Goal: Task Accomplishment & Management: Use online tool/utility

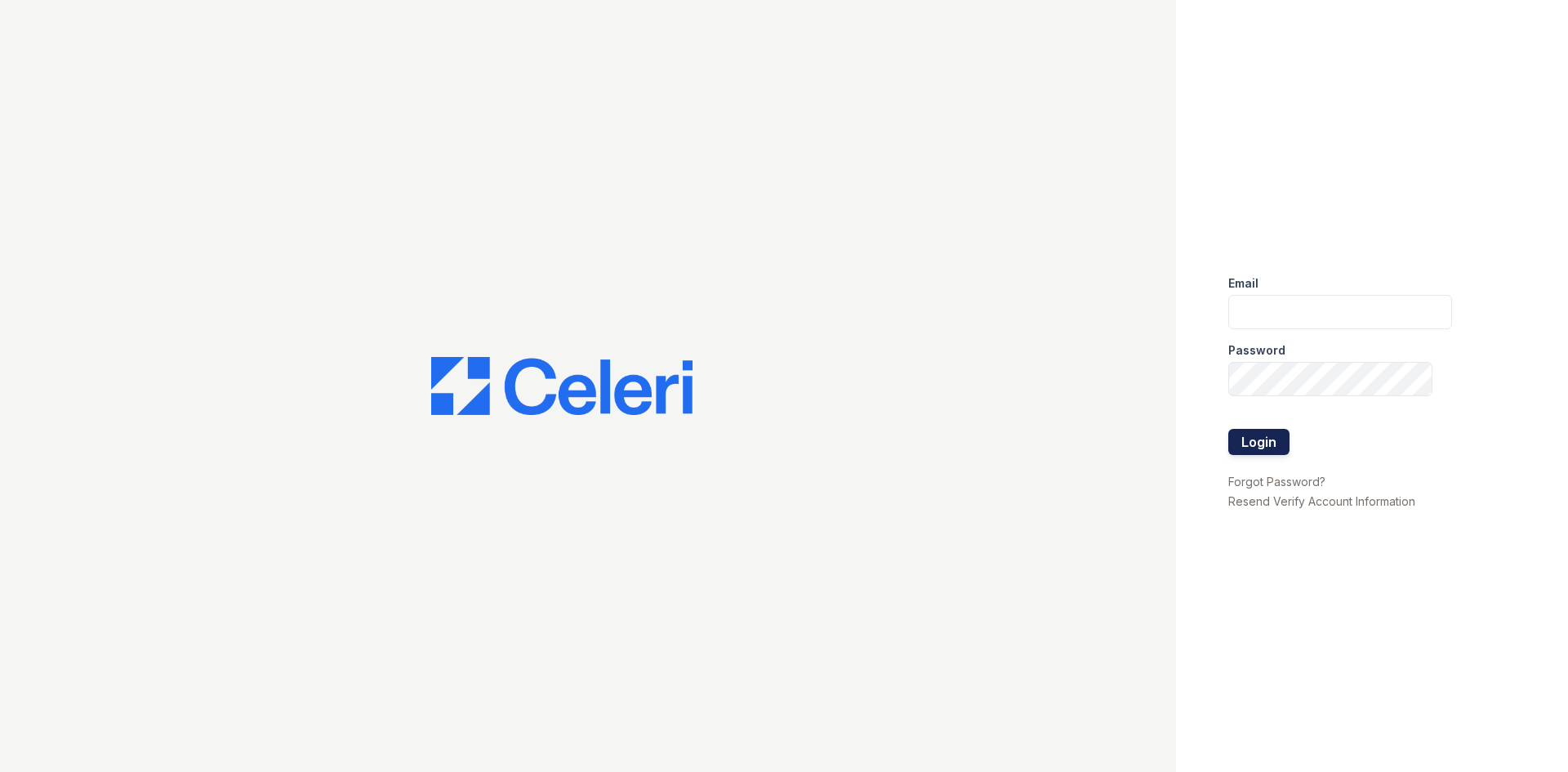
type input "renewtowncenter@trinity-pm.com"
click at [1255, 439] on button "Login" at bounding box center [1258, 443] width 61 height 27
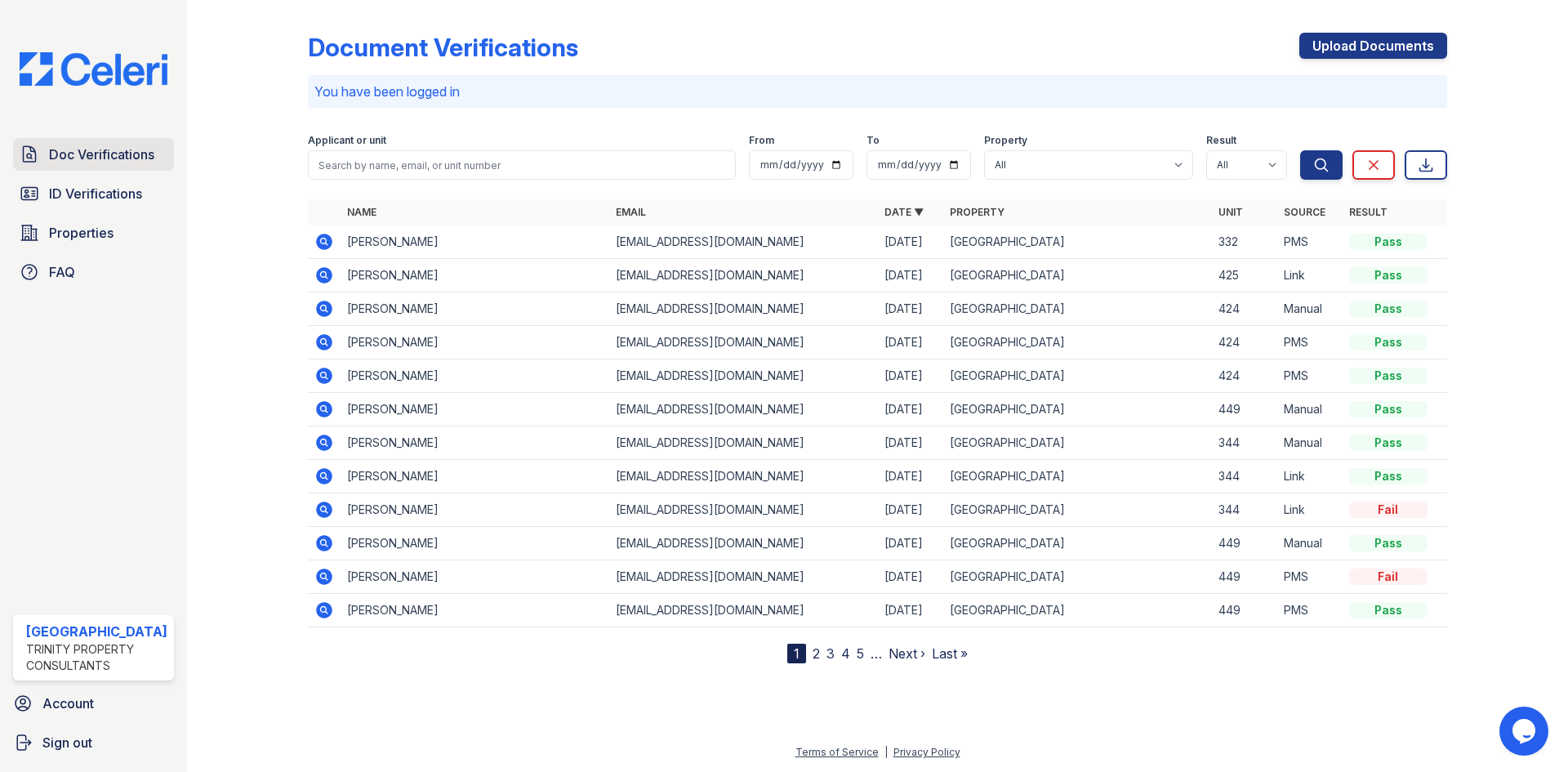
click at [109, 158] on span "Doc Verifications" at bounding box center [101, 154] width 105 height 19
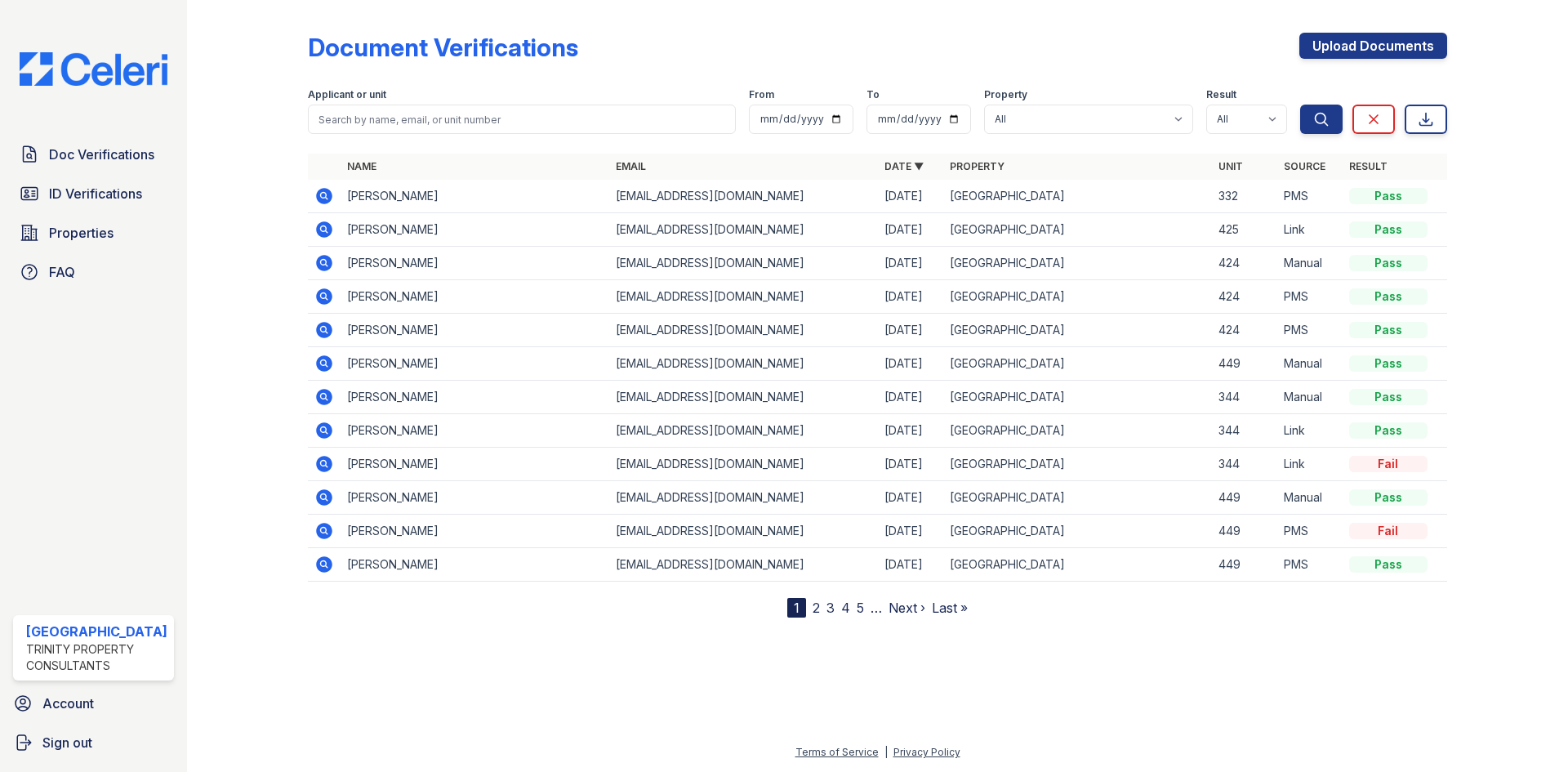
click at [323, 228] on icon at bounding box center [323, 228] width 4 height 4
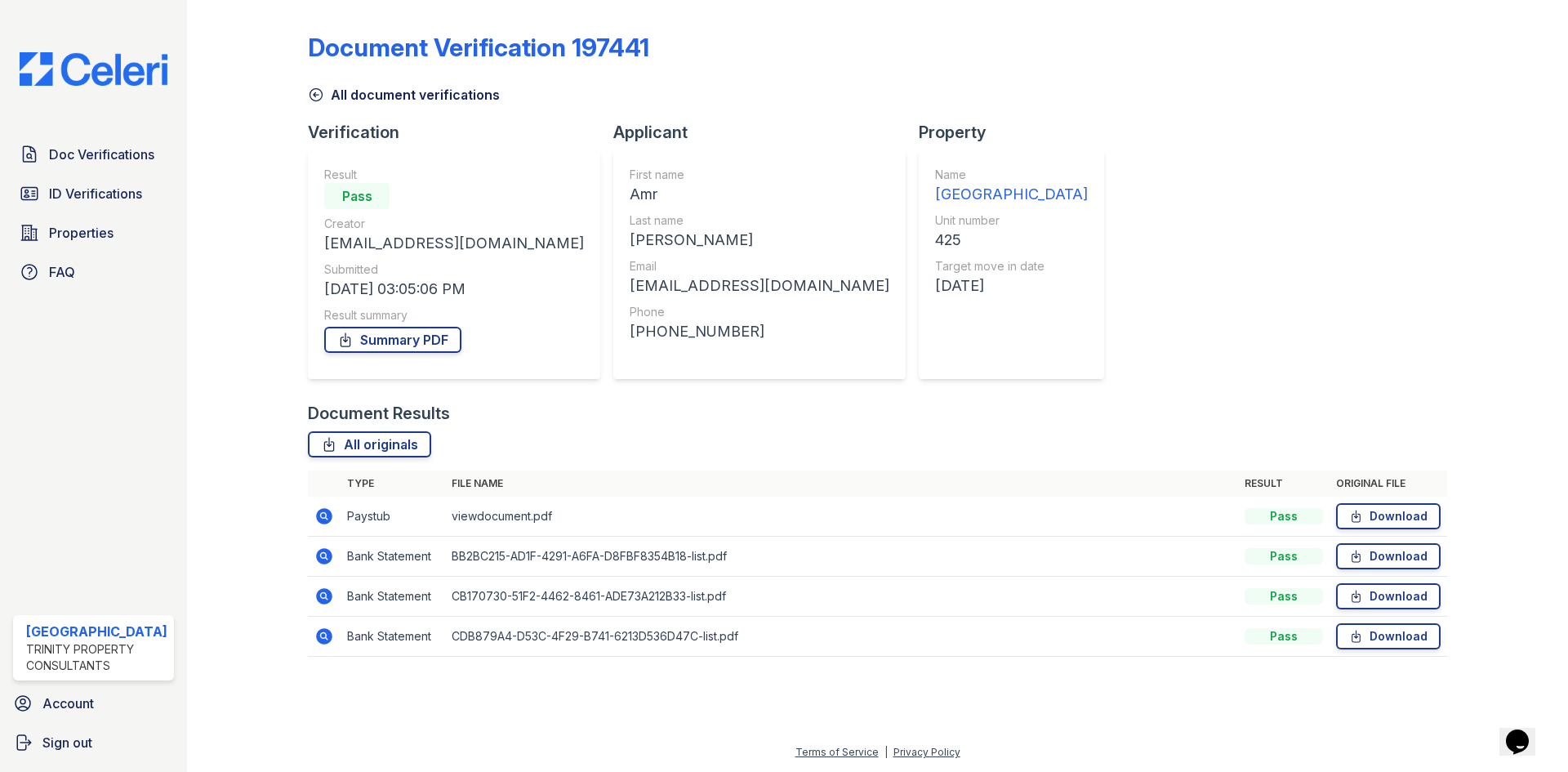
click at [320, 514] on icon at bounding box center [324, 516] width 19 height 19
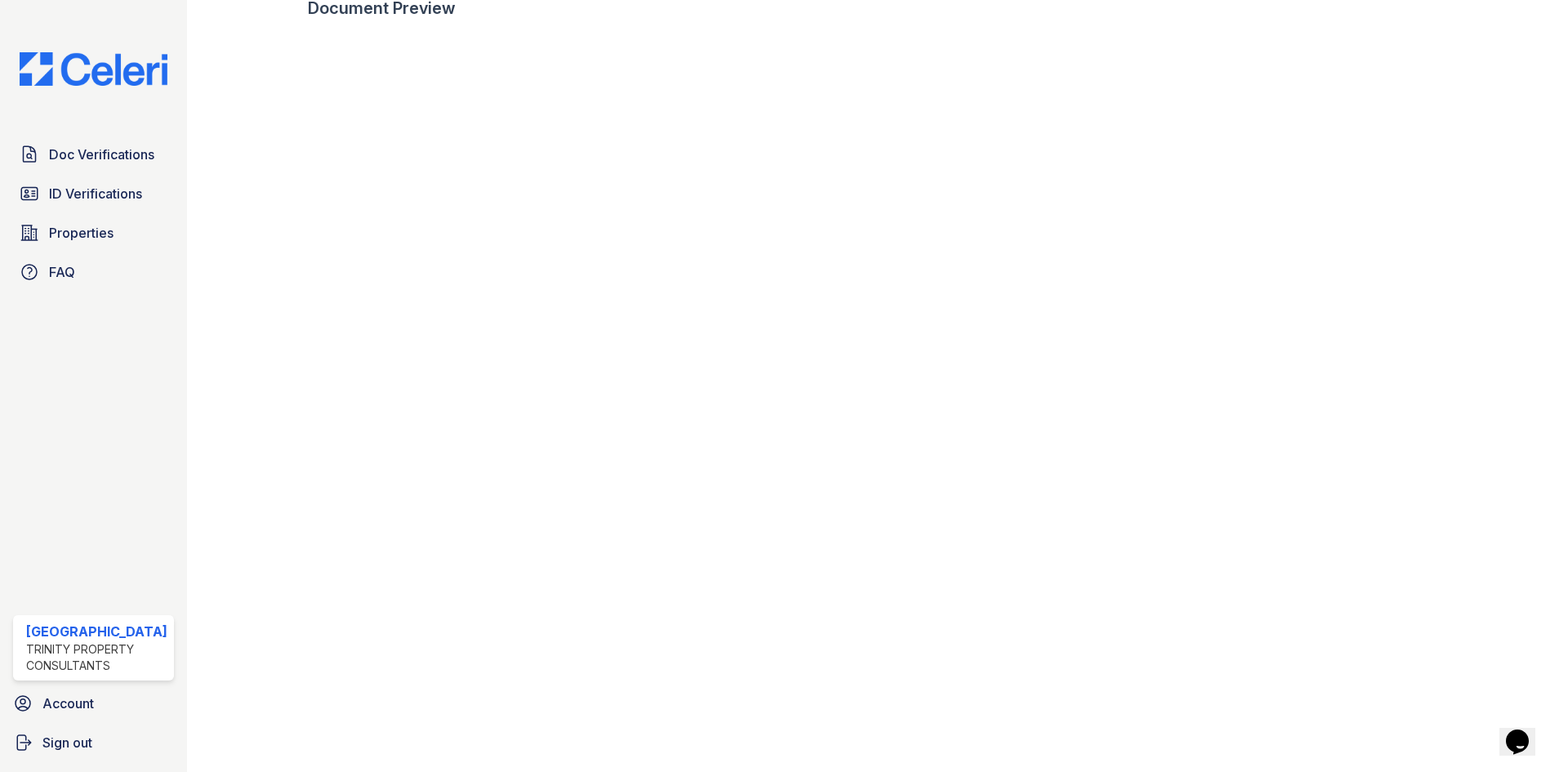
scroll to position [591, 0]
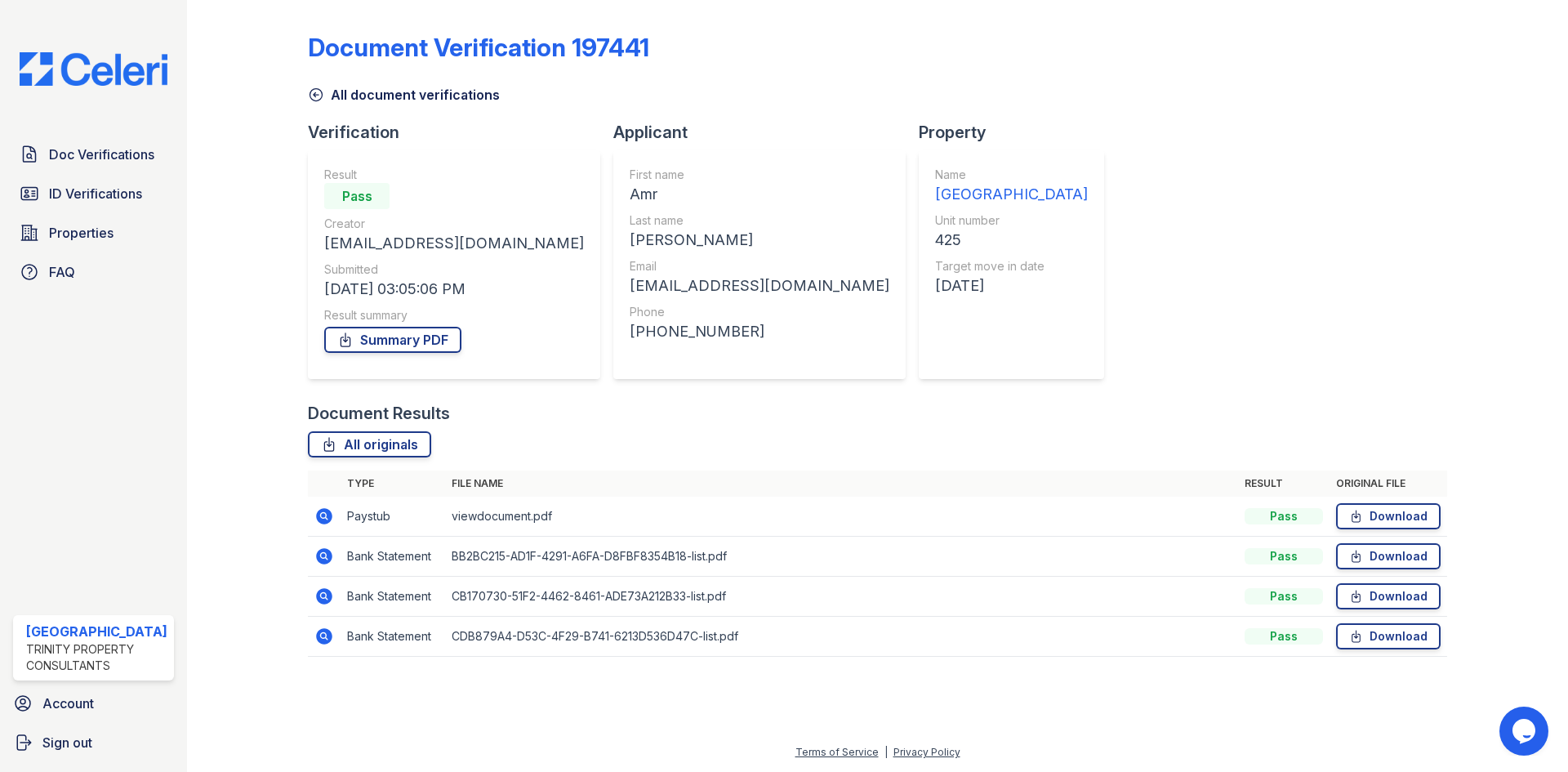
click at [319, 513] on icon at bounding box center [324, 516] width 16 height 16
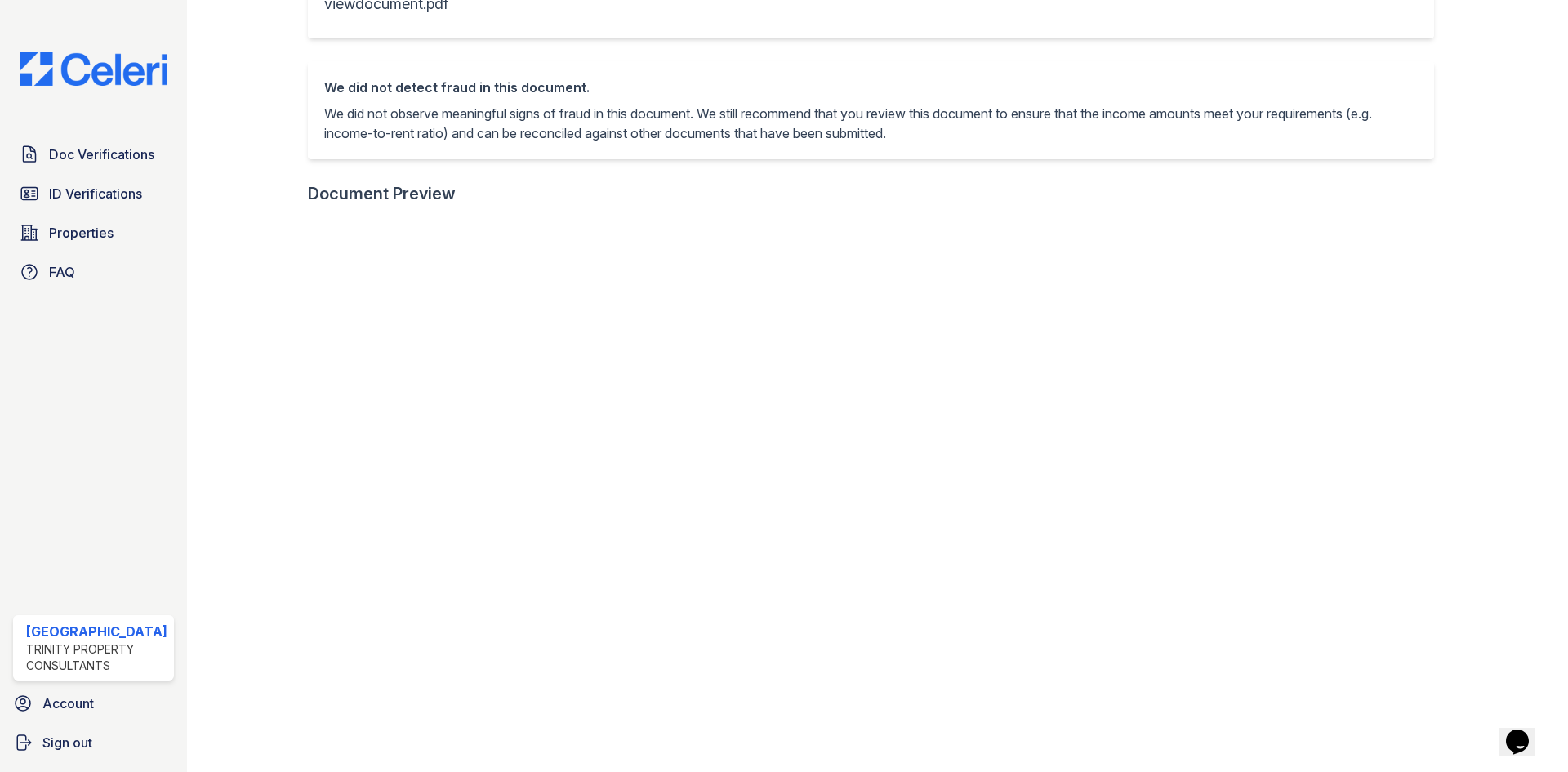
scroll to position [183, 0]
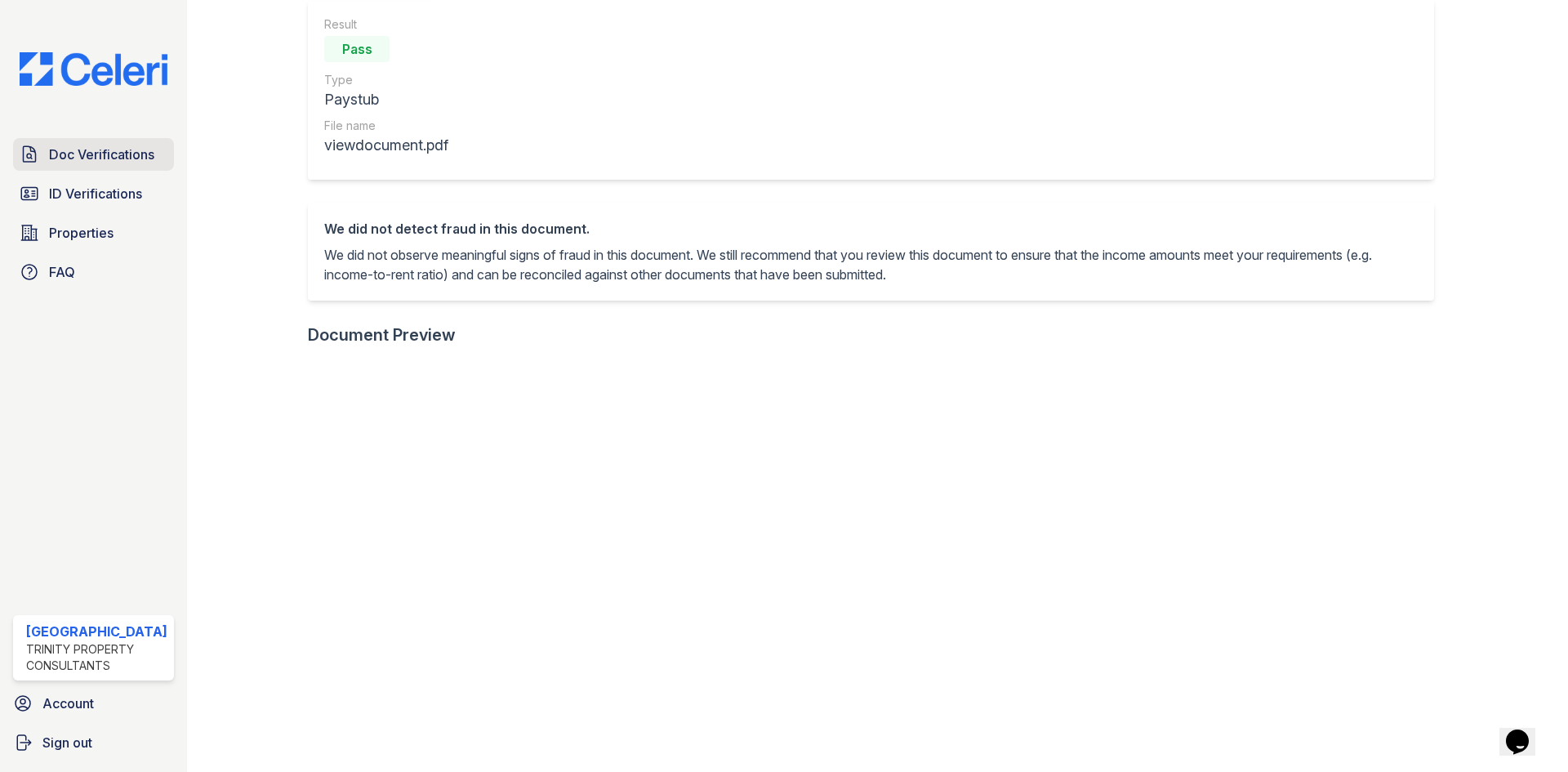
click at [113, 163] on span "Doc Verifications" at bounding box center [101, 154] width 105 height 19
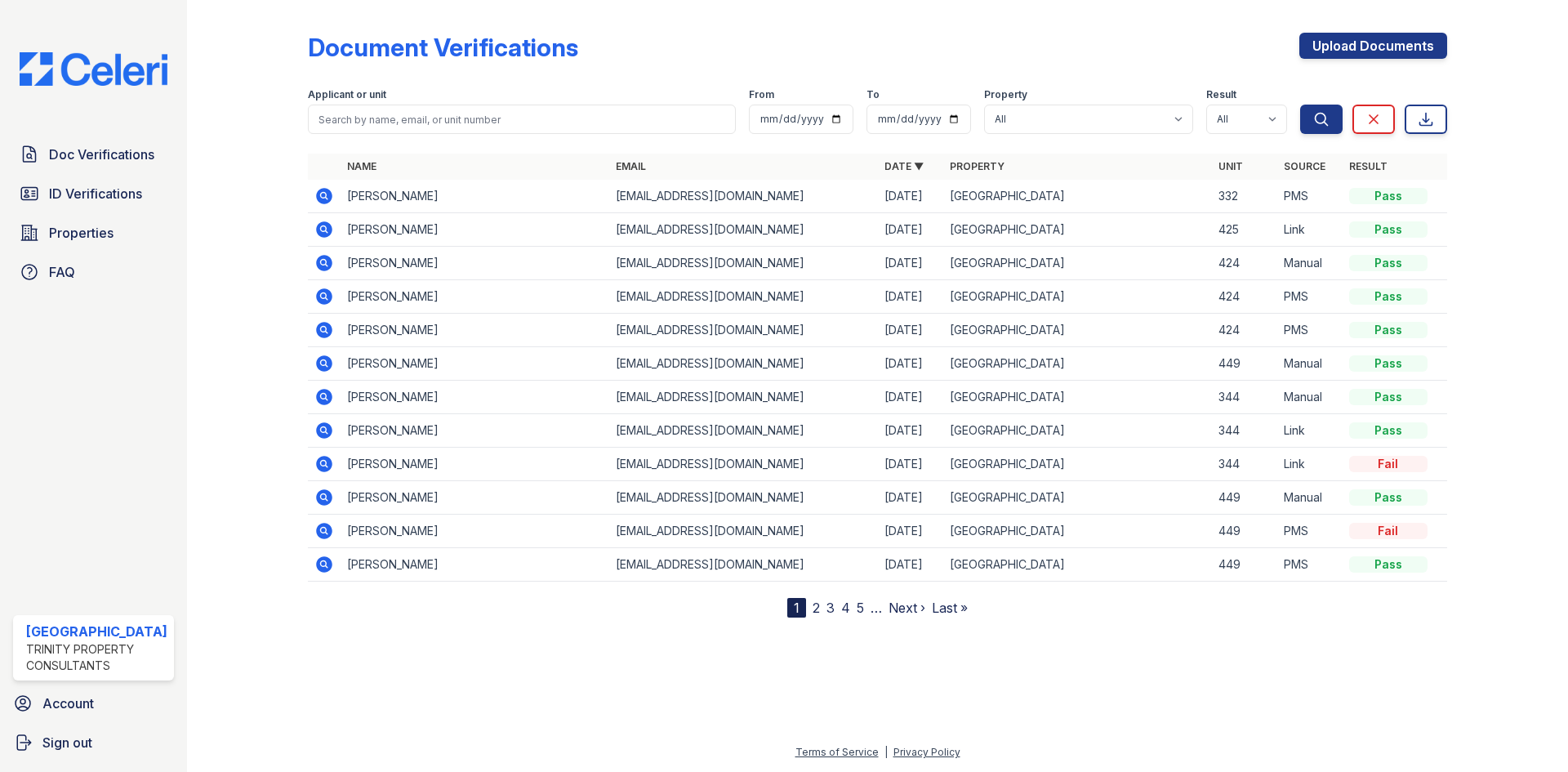
click at [325, 231] on icon at bounding box center [324, 229] width 19 height 19
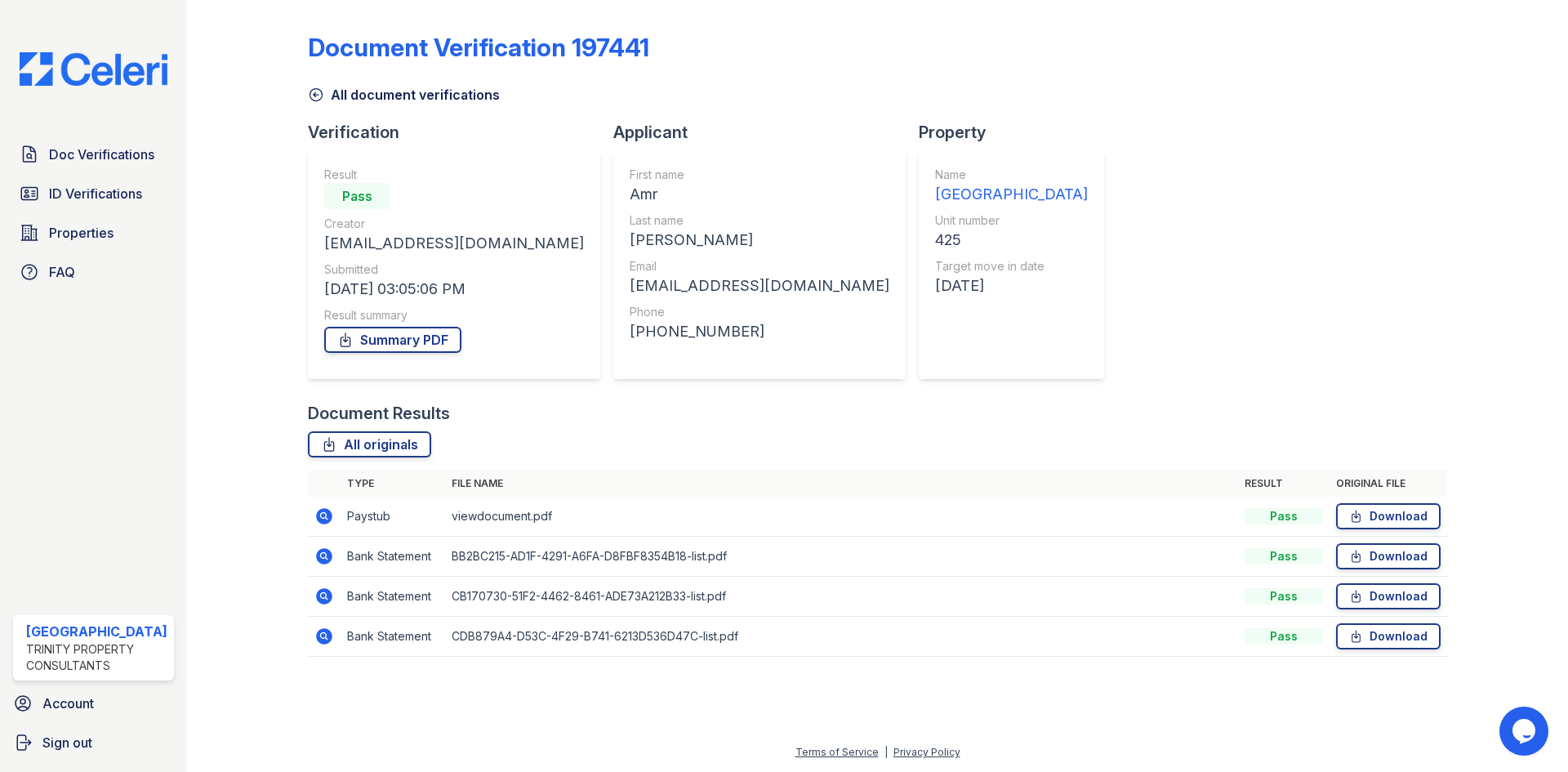
click at [327, 552] on icon at bounding box center [324, 556] width 16 height 16
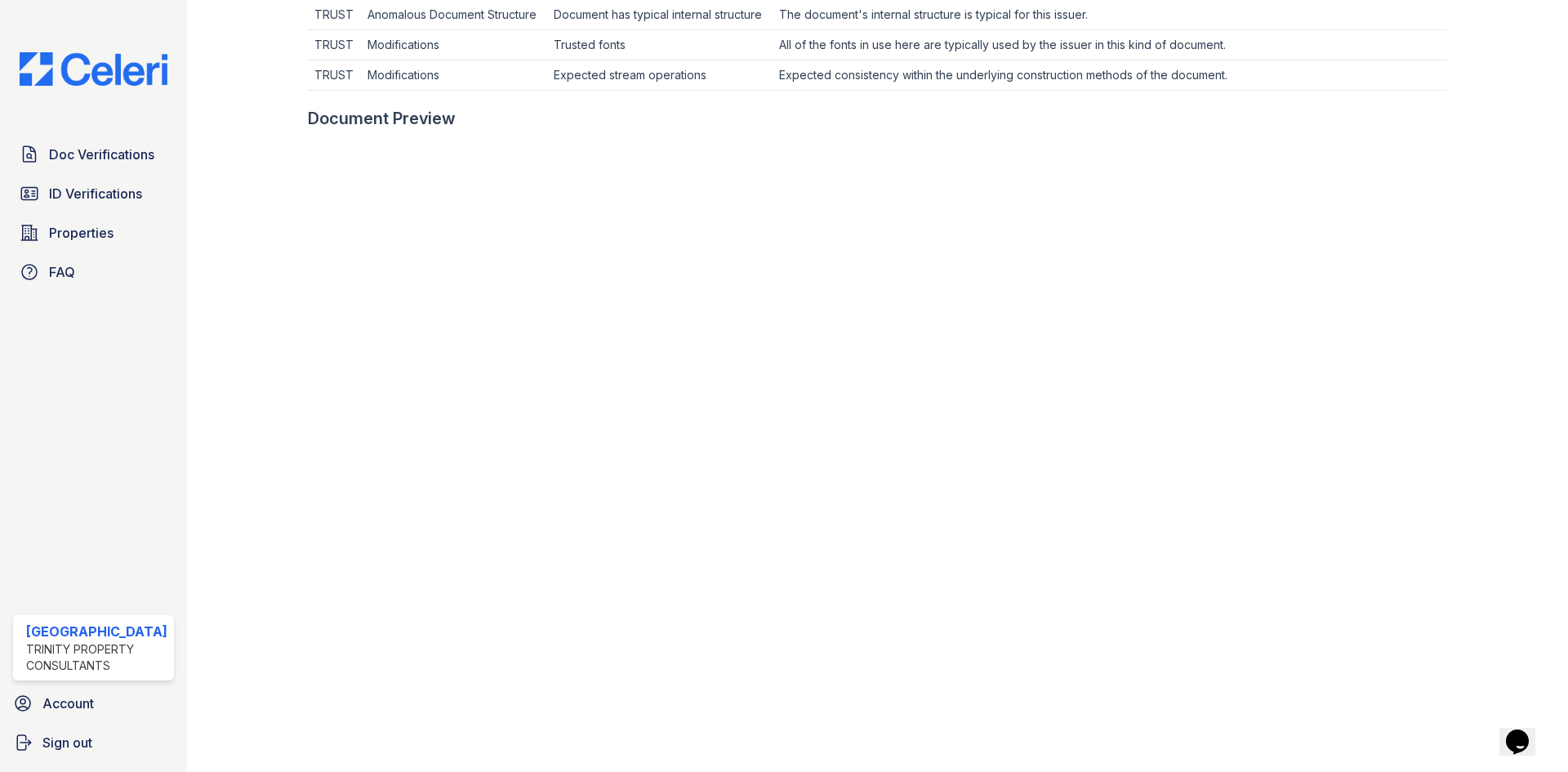
scroll to position [653, 0]
click at [149, 148] on span "Doc Verifications" at bounding box center [101, 154] width 105 height 19
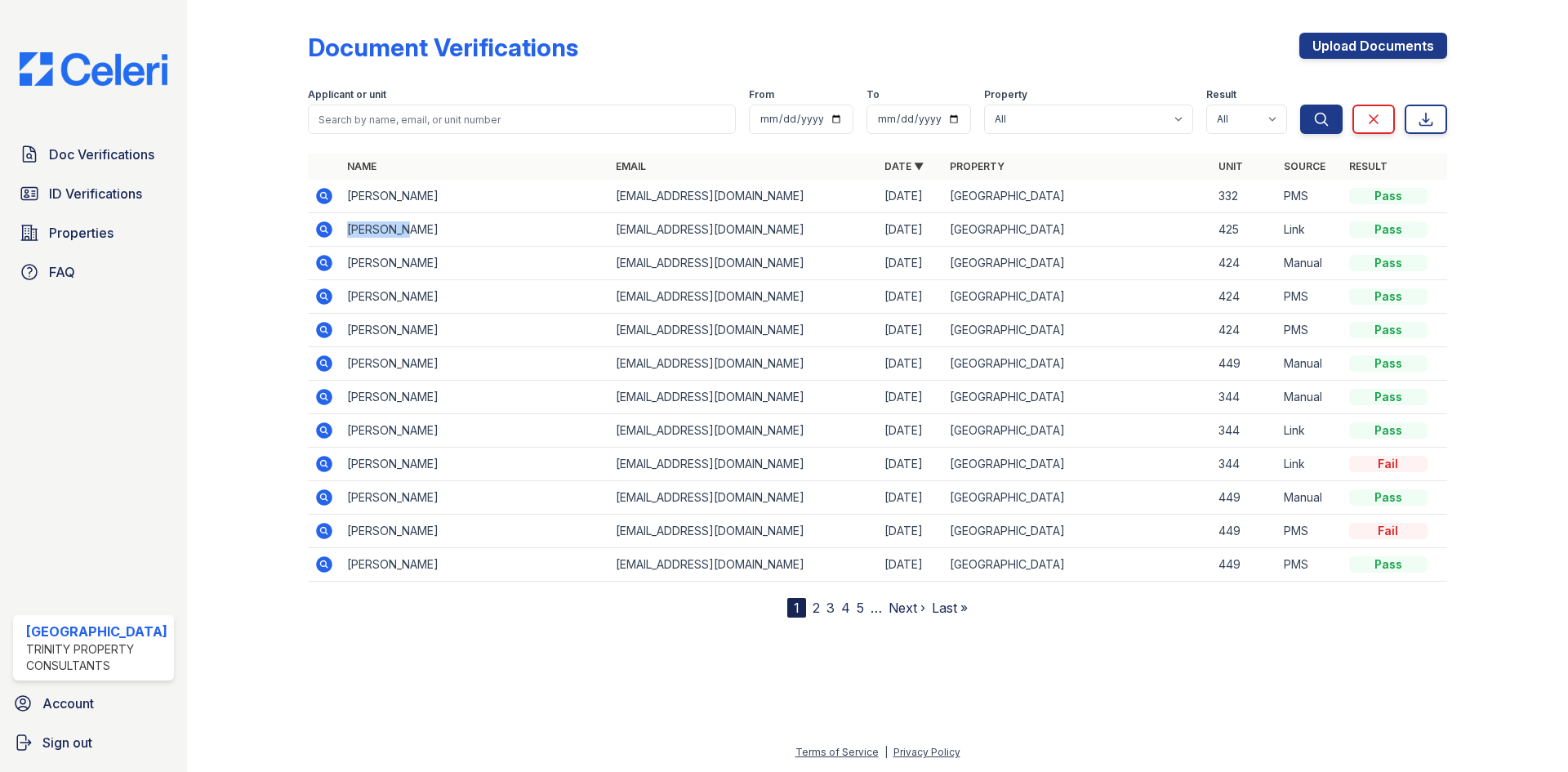
drag, startPoint x: 345, startPoint y: 229, endPoint x: 405, endPoint y: 230, distance: 60.0
click at [405, 230] on td "Amr Idris" at bounding box center [475, 230] width 269 height 34
copy td "Amr Idris"
click at [109, 237] on span "Properties" at bounding box center [81, 233] width 65 height 19
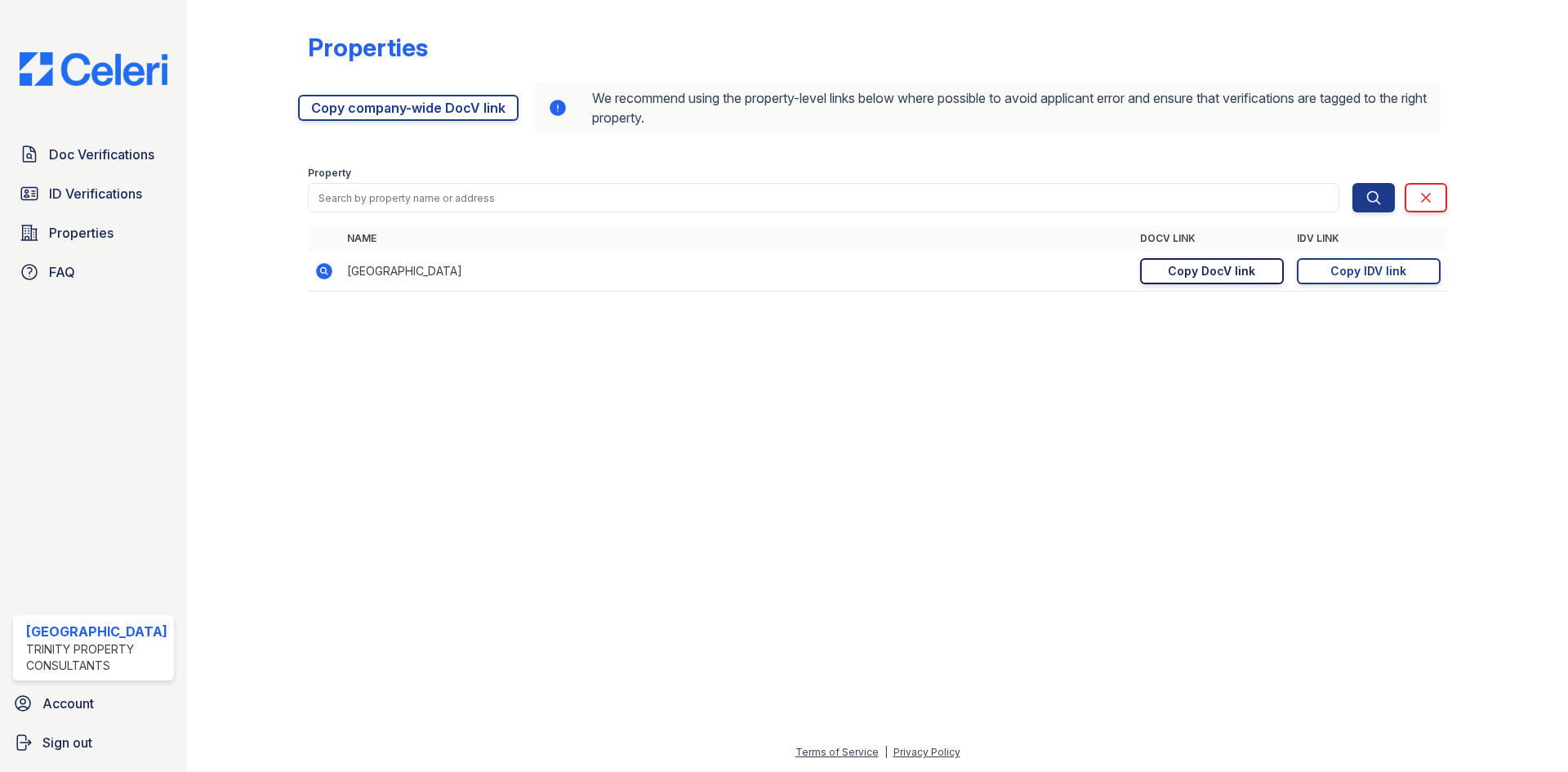
click at [1243, 273] on div "Copy DocV link" at bounding box center [1211, 271] width 88 height 16
click at [57, 155] on span "Doc Verifications" at bounding box center [101, 154] width 105 height 19
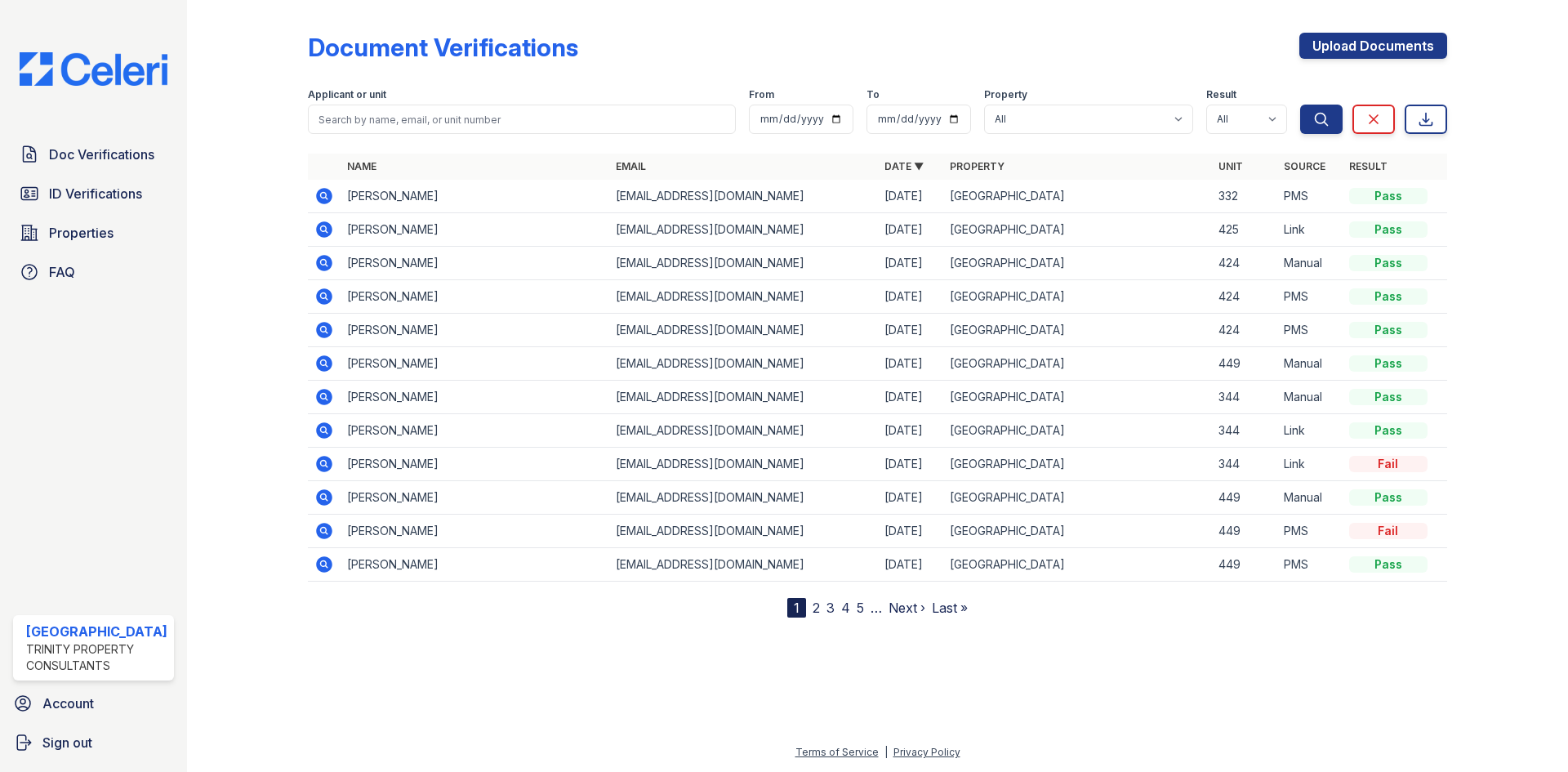
click at [323, 230] on icon at bounding box center [323, 228] width 4 height 4
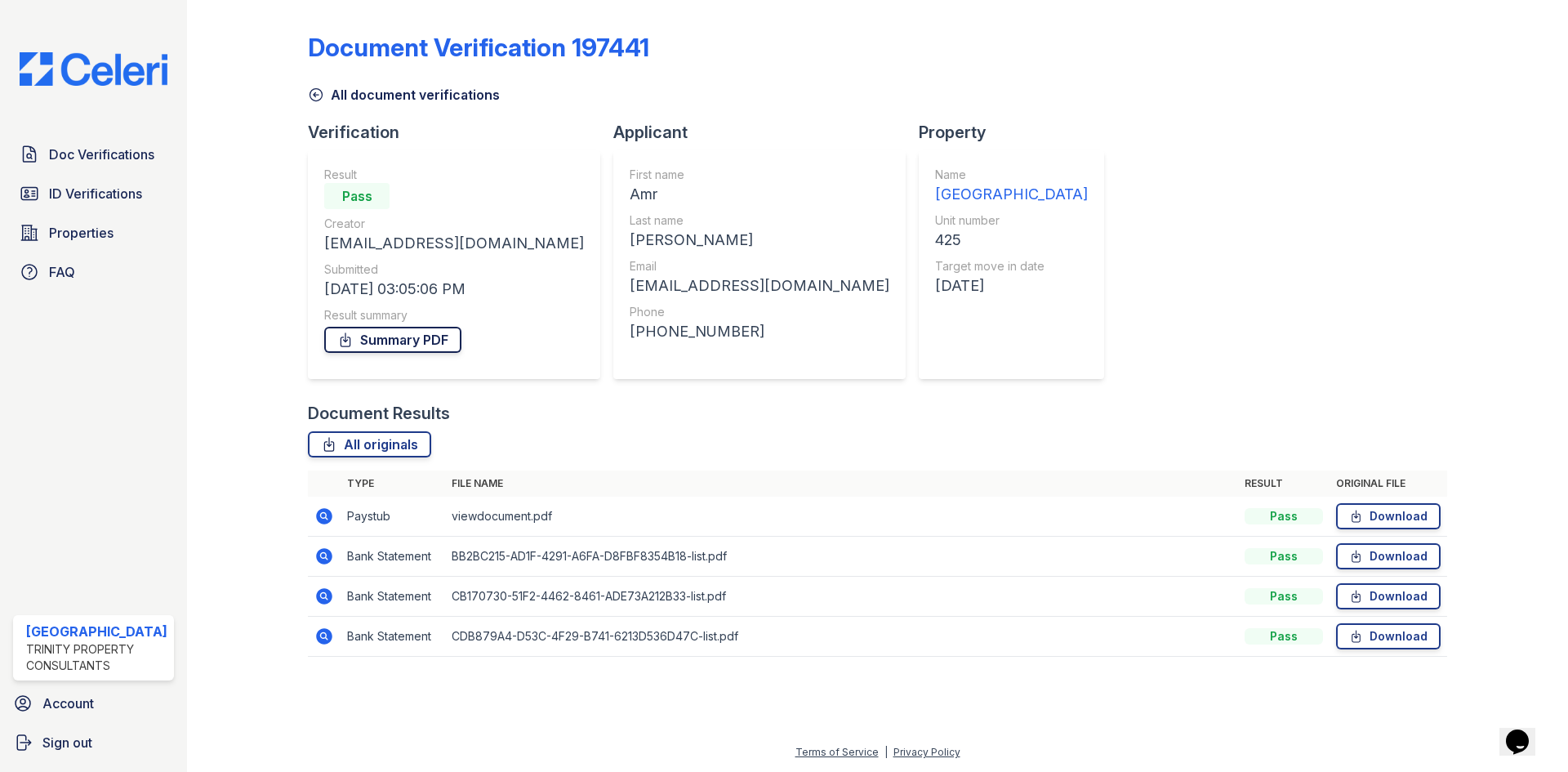
click at [415, 337] on link "Summary PDF" at bounding box center [392, 340] width 137 height 27
click at [362, 445] on link "All originals" at bounding box center [369, 444] width 123 height 27
click at [58, 145] on span "Doc Verifications" at bounding box center [101, 154] width 105 height 19
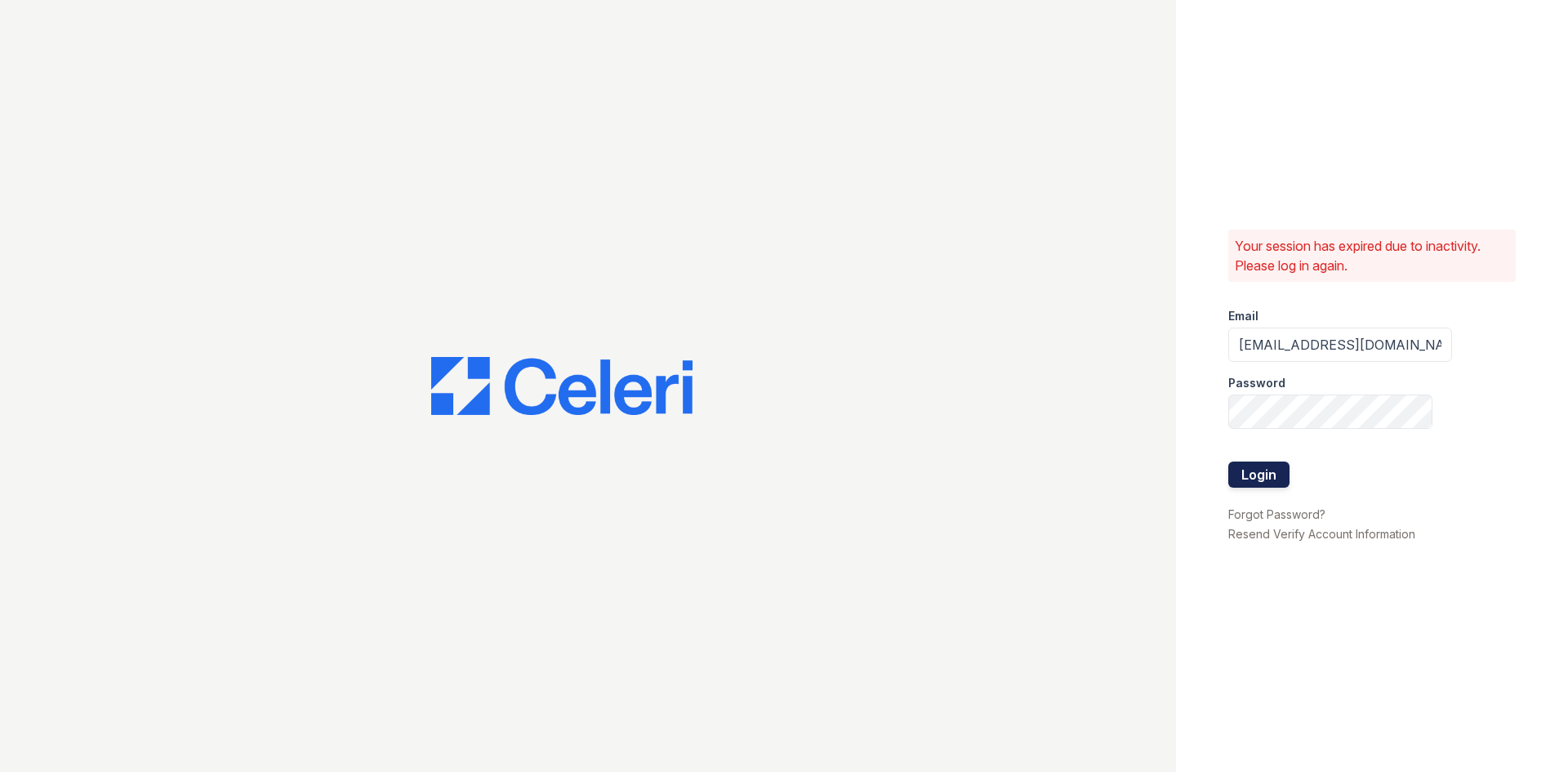
click at [1249, 472] on button "Login" at bounding box center [1258, 475] width 61 height 27
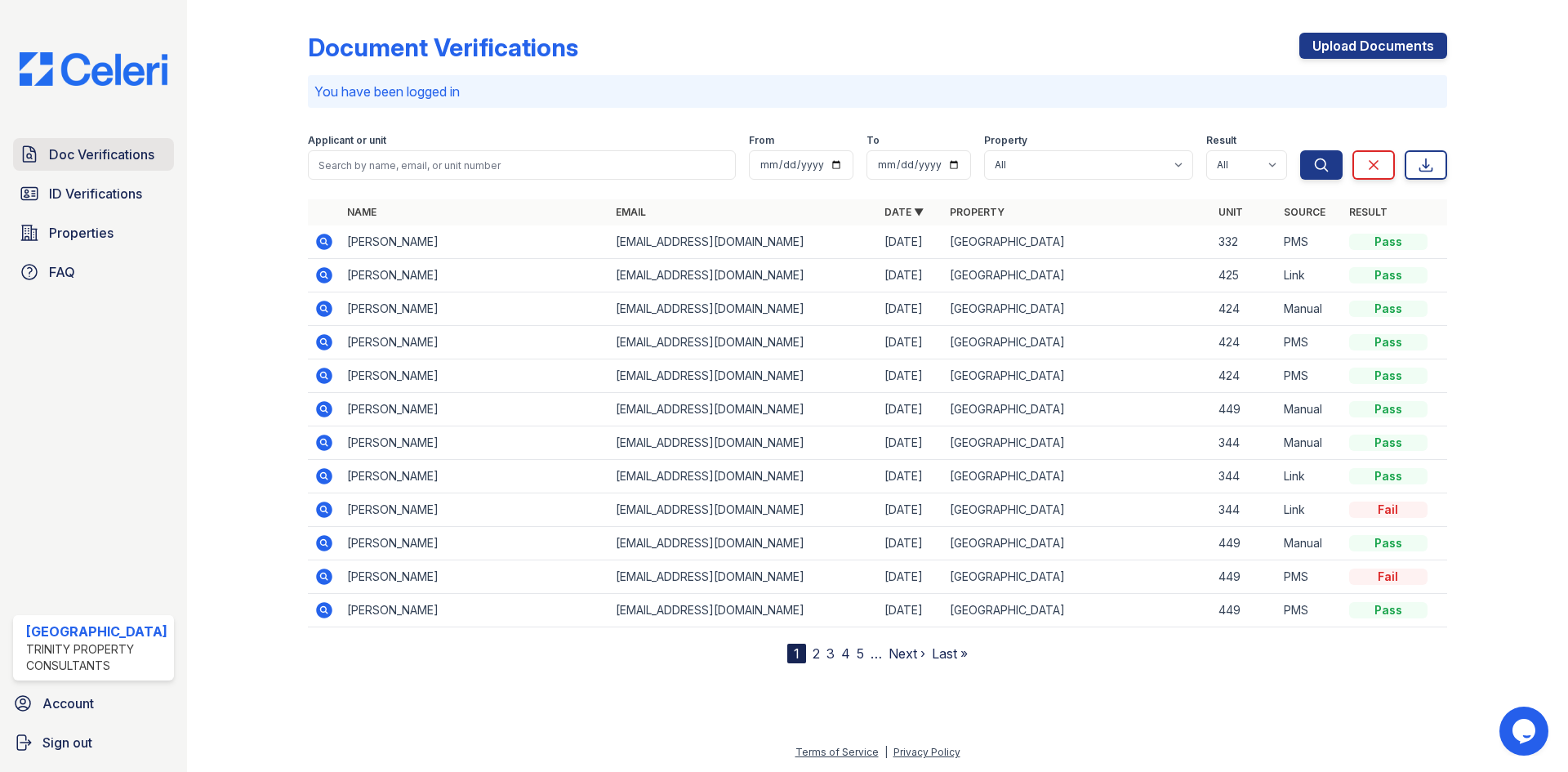
click at [119, 154] on span "Doc Verifications" at bounding box center [101, 154] width 105 height 19
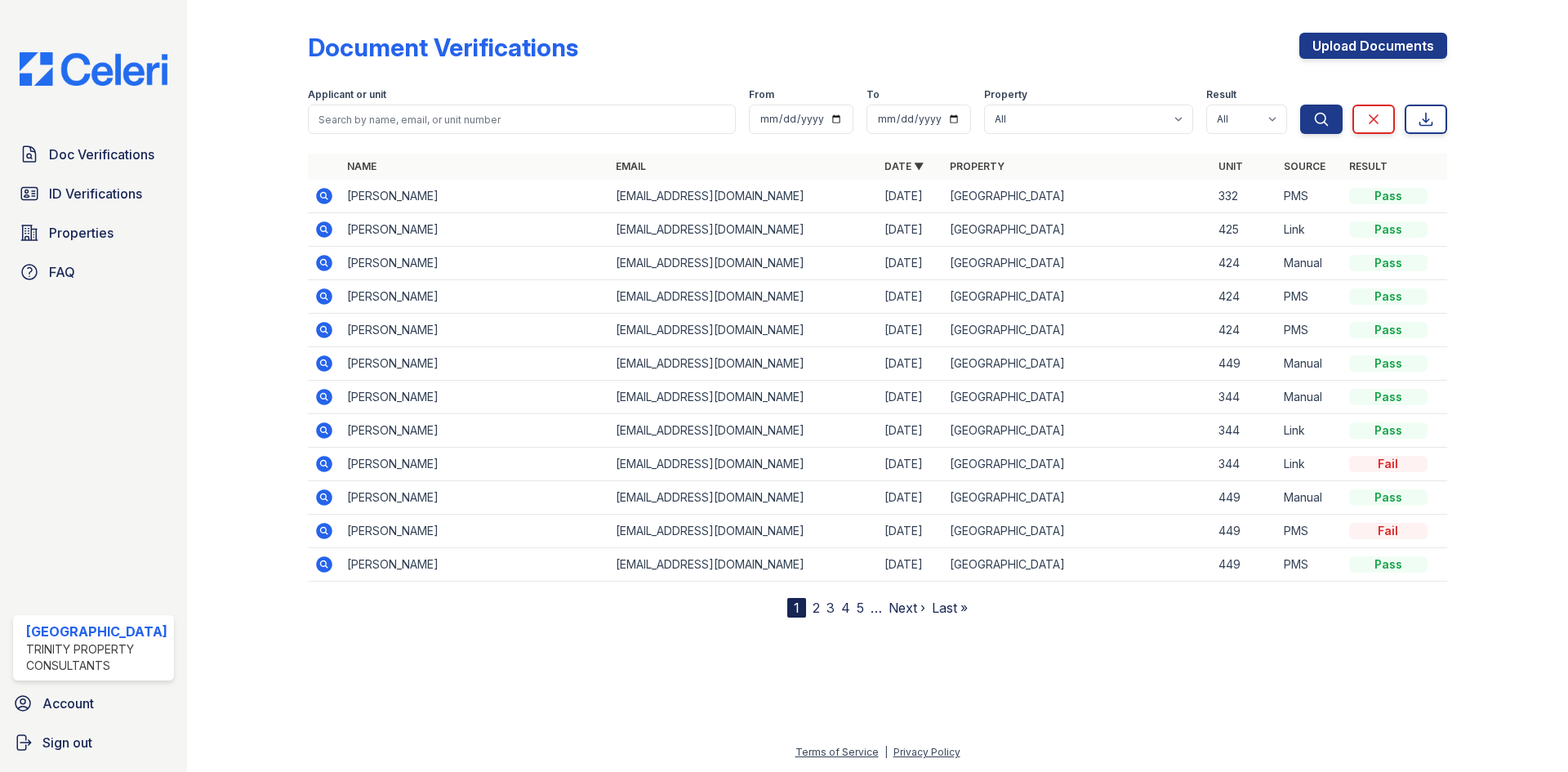
click at [323, 198] on icon at bounding box center [324, 196] width 16 height 16
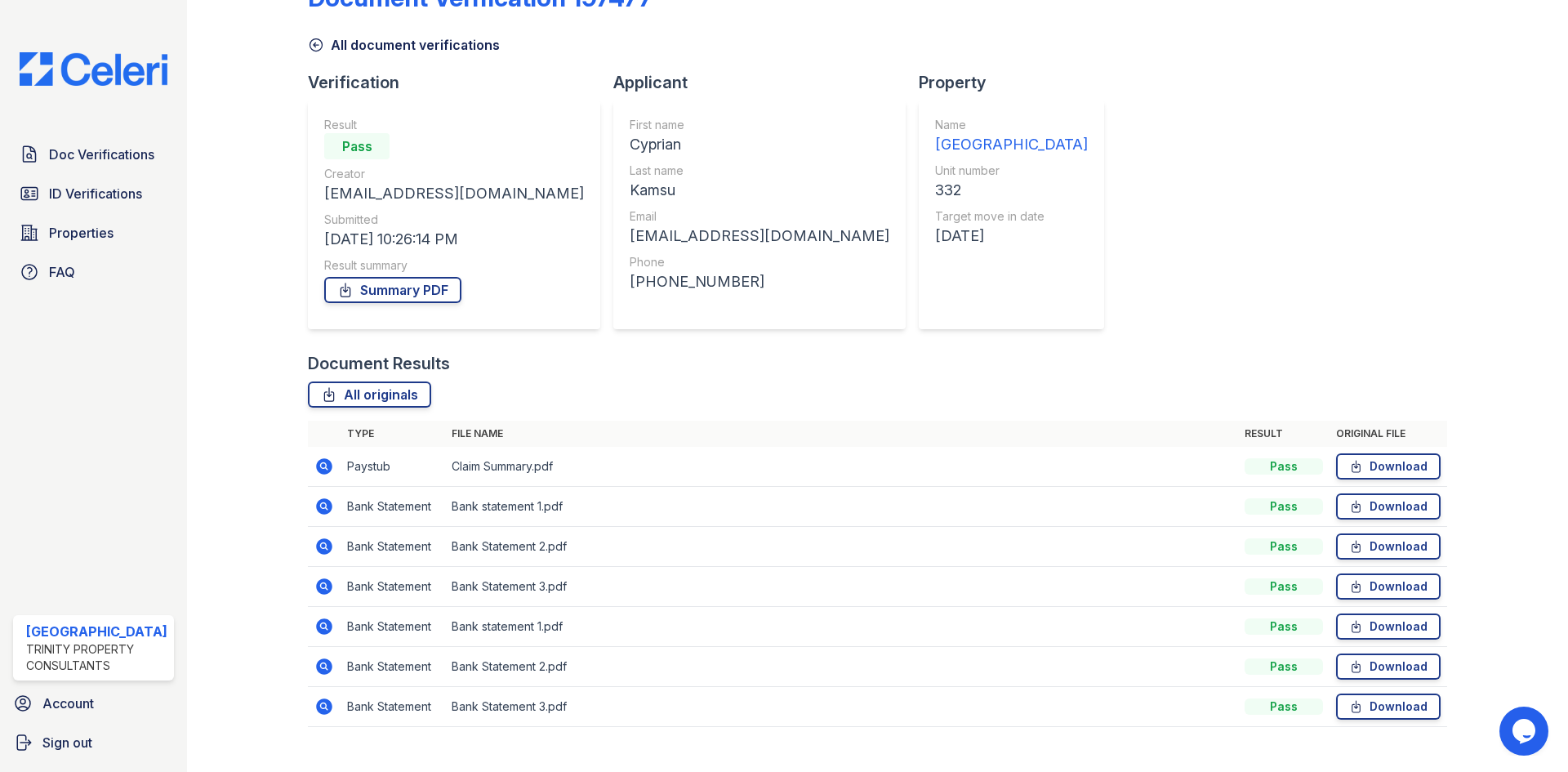
scroll to position [77, 0]
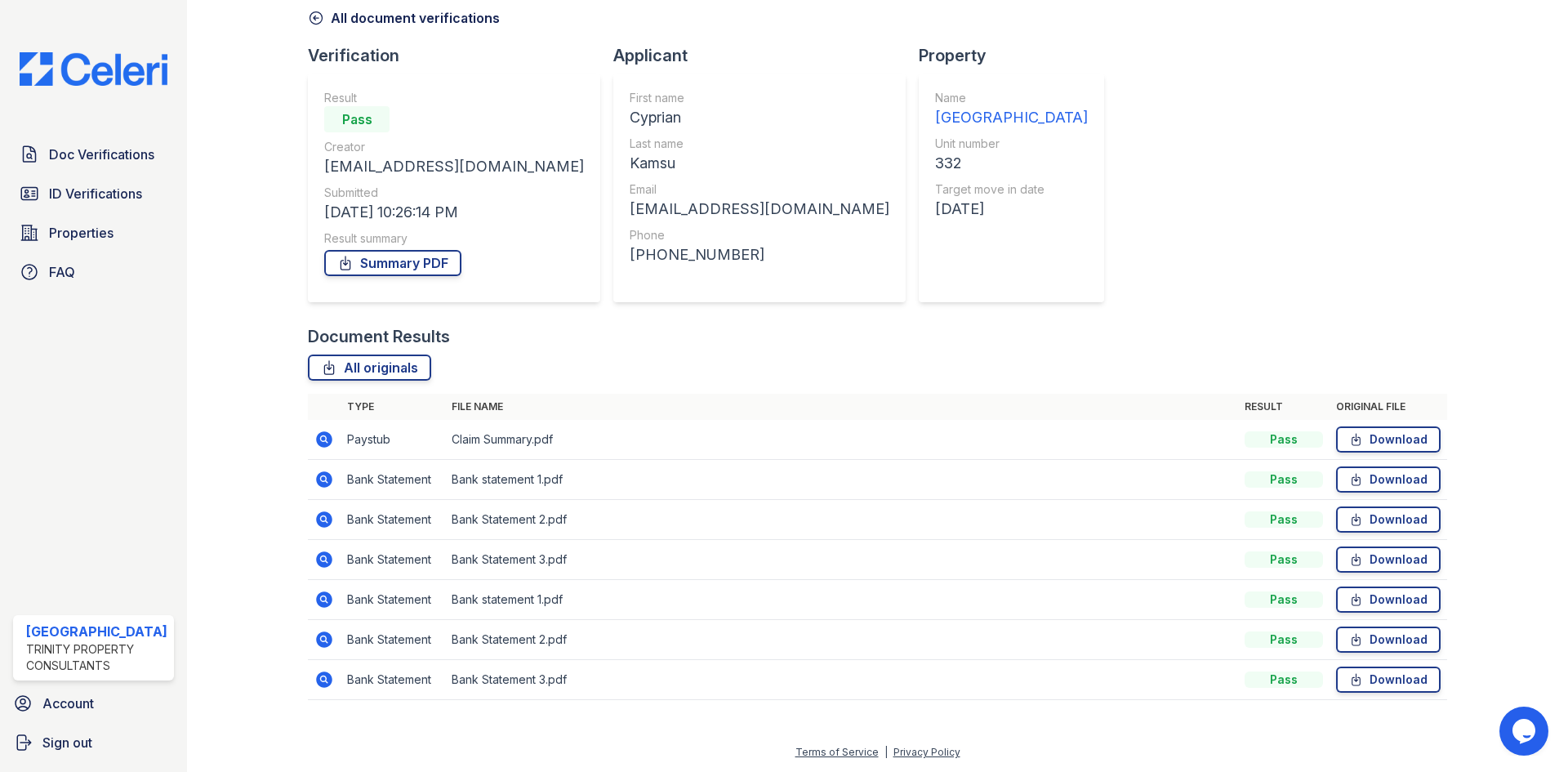
click at [322, 440] on icon at bounding box center [323, 438] width 4 height 4
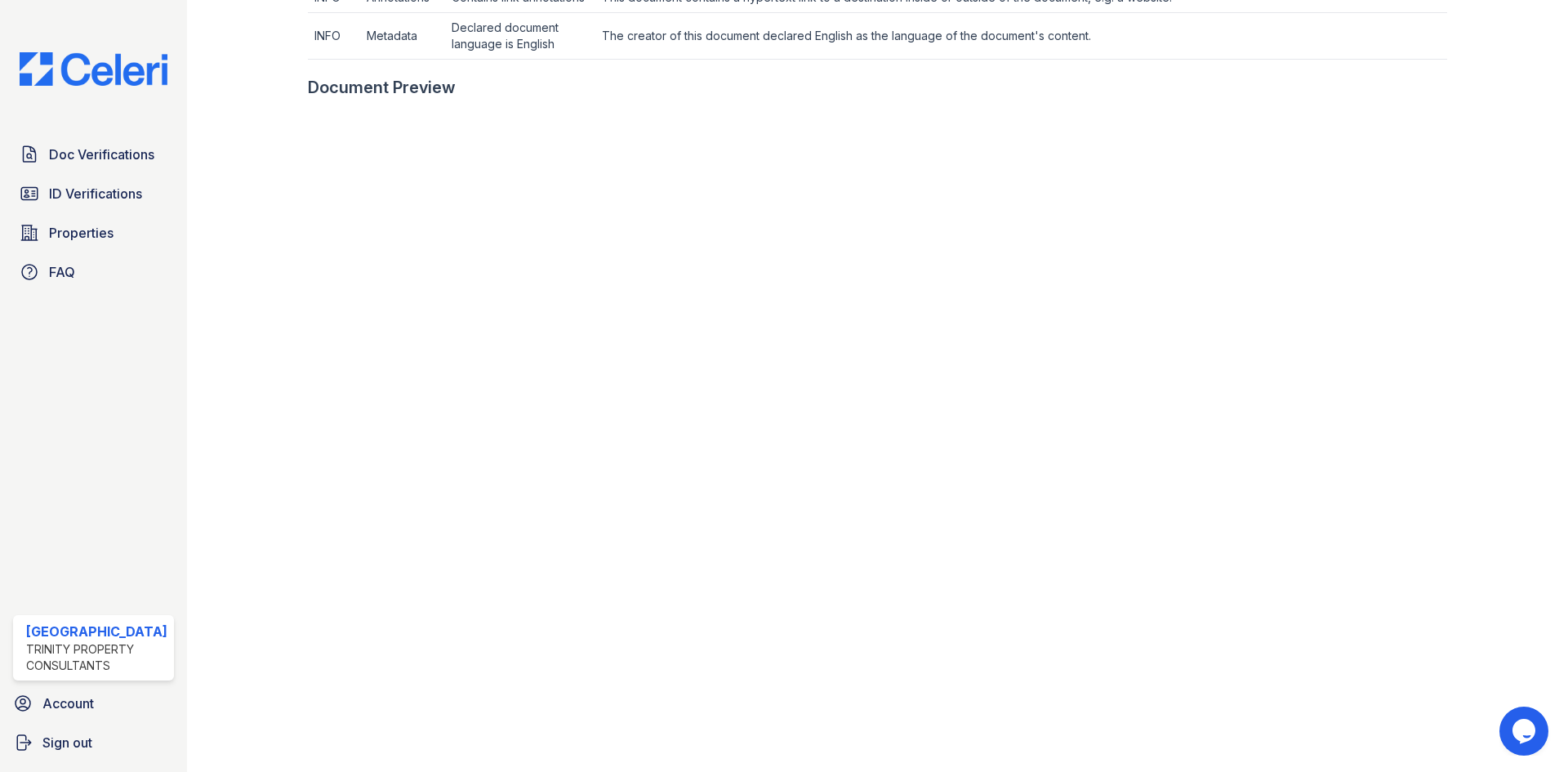
scroll to position [588, 0]
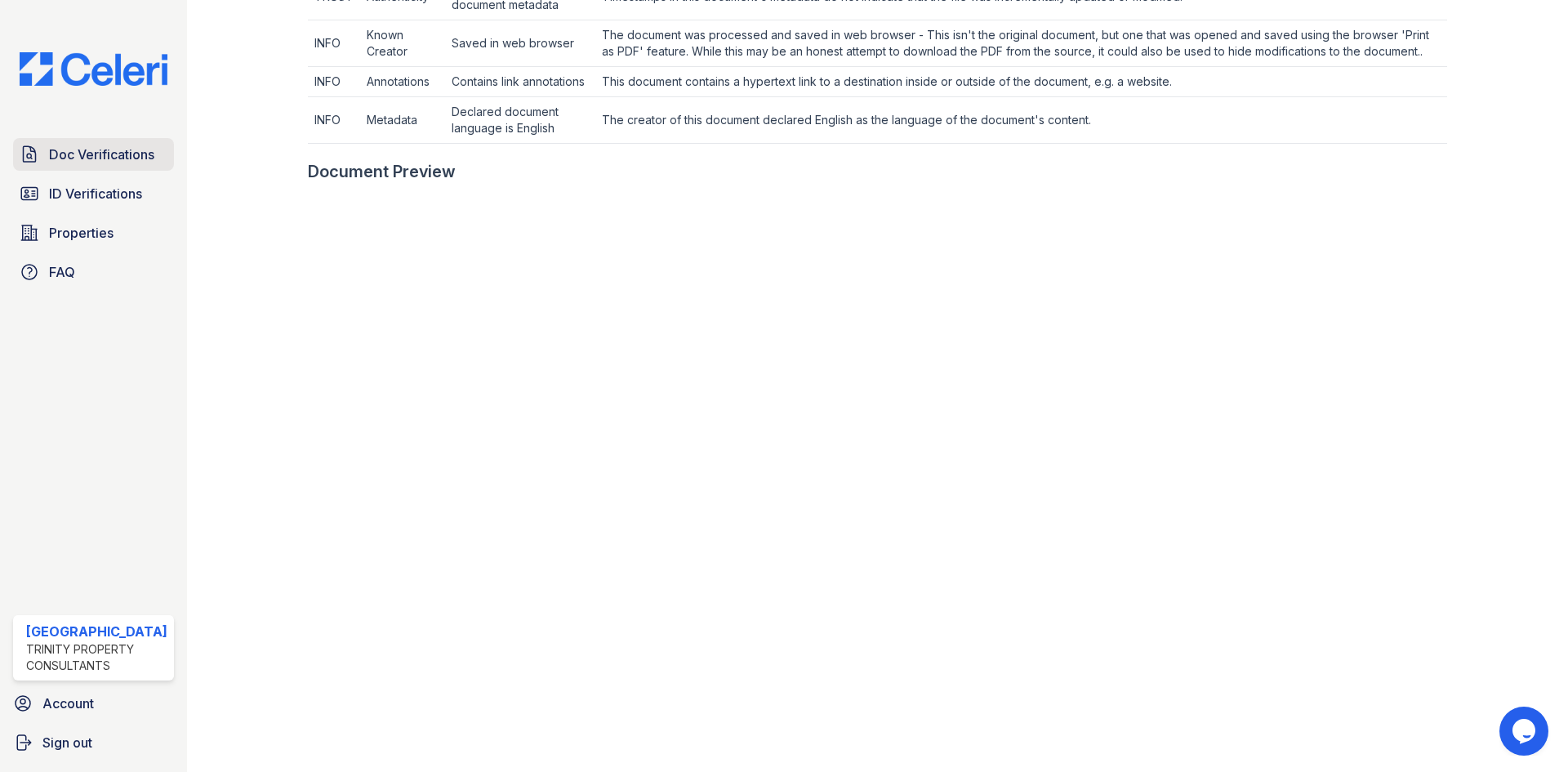
click at [88, 149] on span "Doc Verifications" at bounding box center [101, 154] width 105 height 19
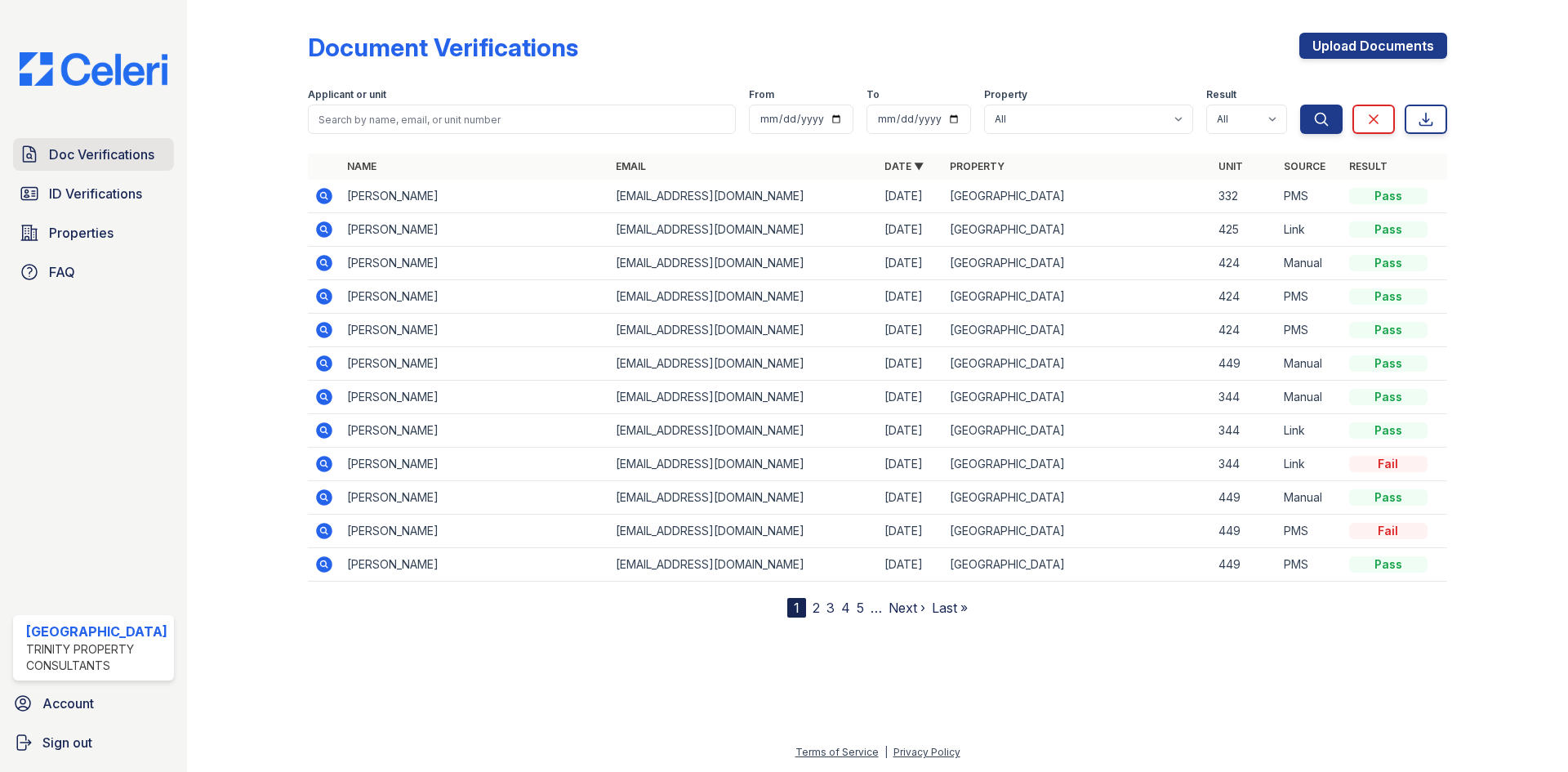
click at [129, 151] on span "Doc Verifications" at bounding box center [101, 154] width 105 height 19
click at [79, 229] on span "Properties" at bounding box center [81, 233] width 65 height 19
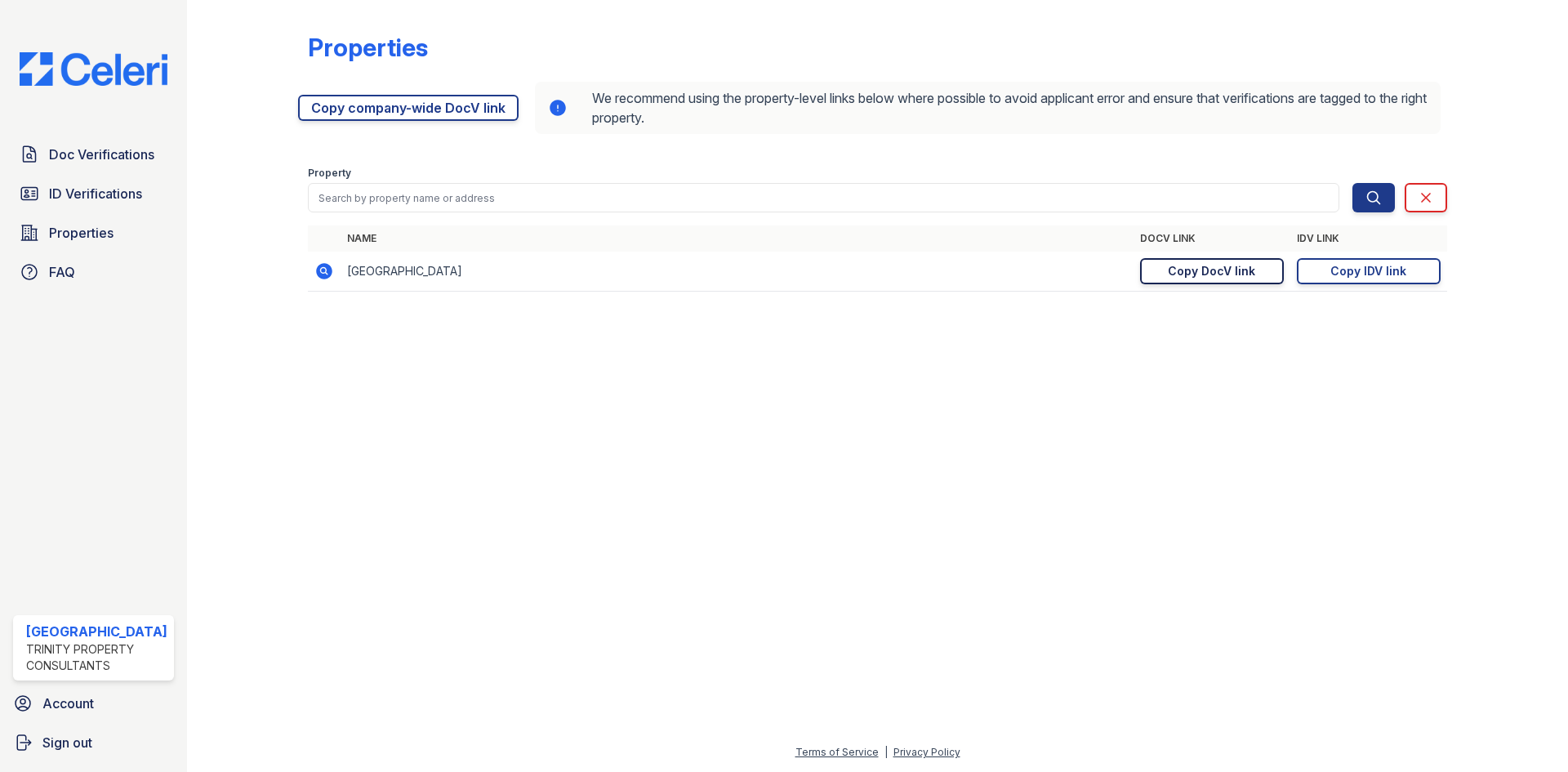
click at [1210, 270] on div "Copy DocV link" at bounding box center [1211, 271] width 88 height 16
